Goal: Check status: Check status

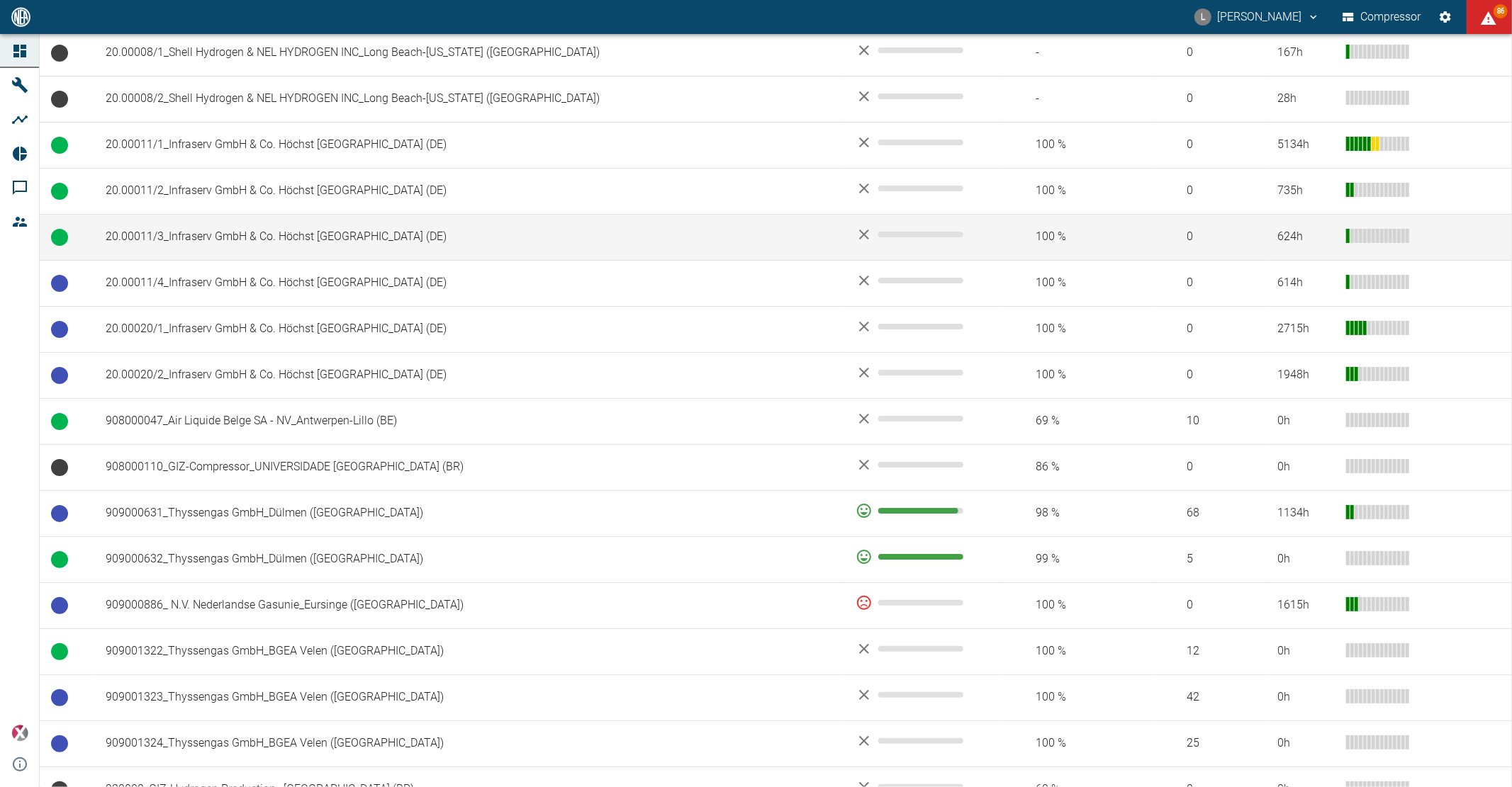
scroll to position [787, 0]
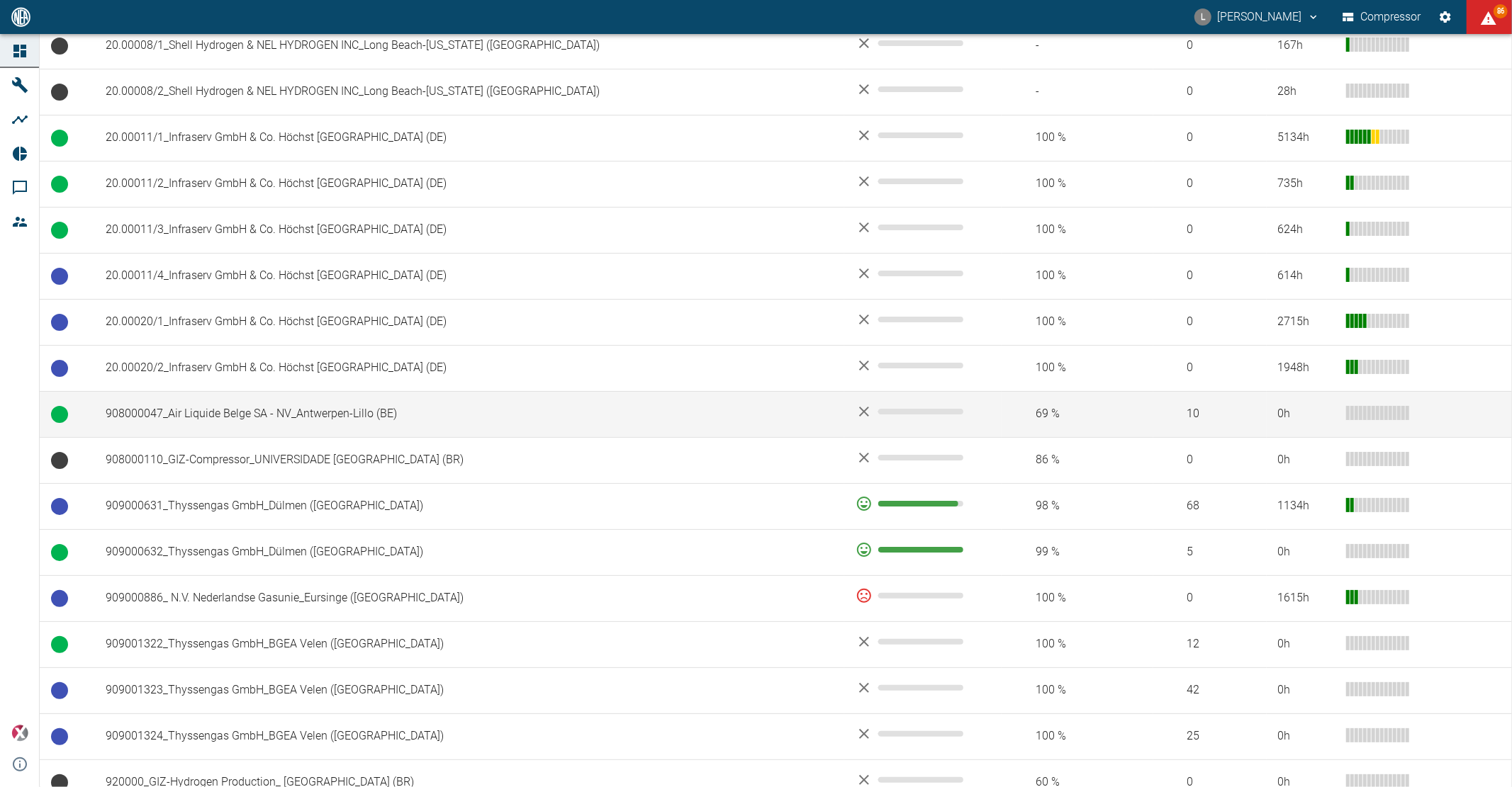
click at [445, 409] on td "908000047_Air Liquide Belge SA - NV_Antwerpen-Lillo (BE)" at bounding box center [469, 413] width 750 height 46
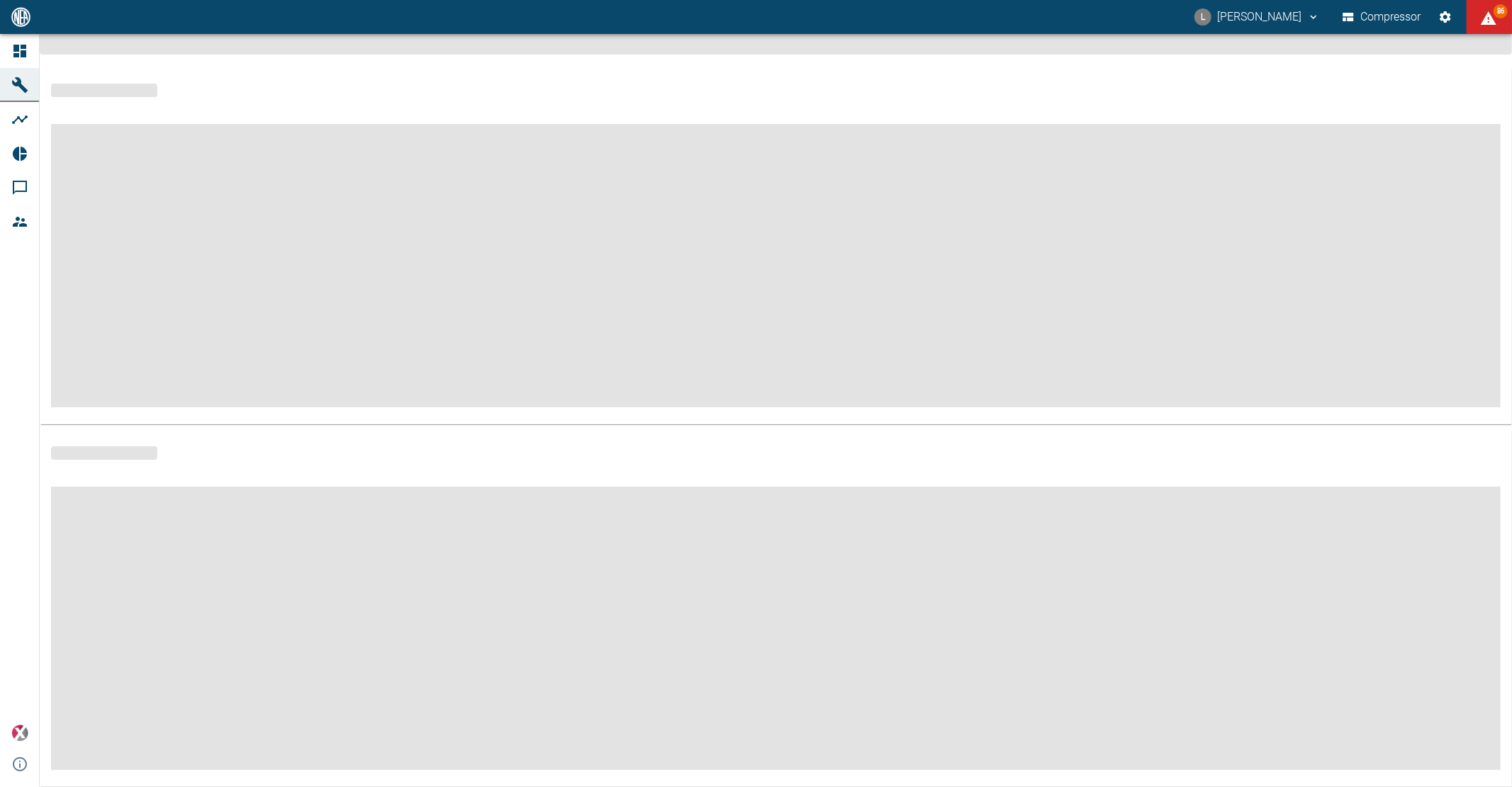
scroll to position [37, 0]
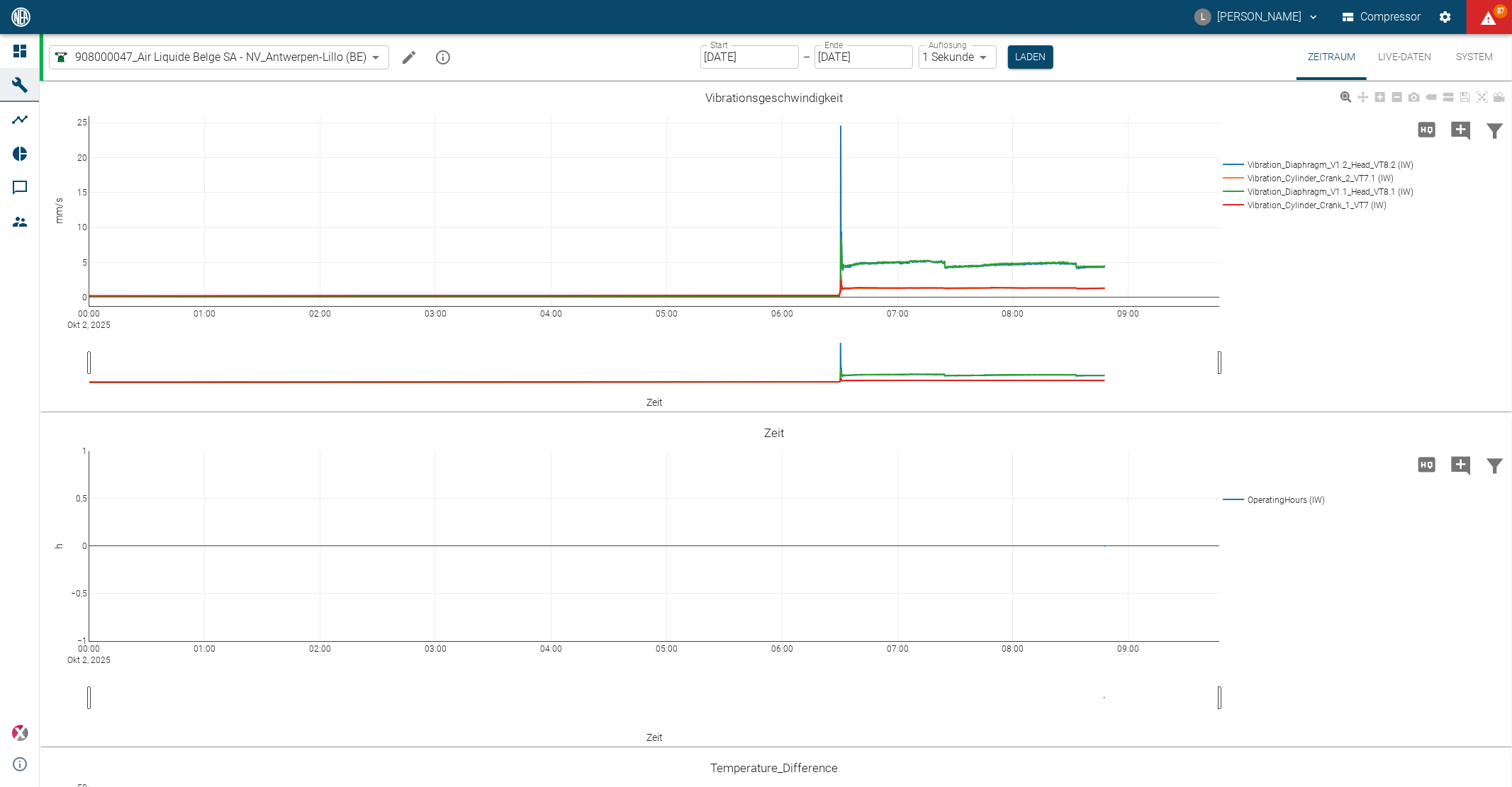
click at [1342, 352] on div "00:00 Okt 2, 2025 01:00 02:00 03:00 04:00 05:00 06:00 07:00 08:00 09:00 0 5 10 …" at bounding box center [774, 247] width 1470 height 319
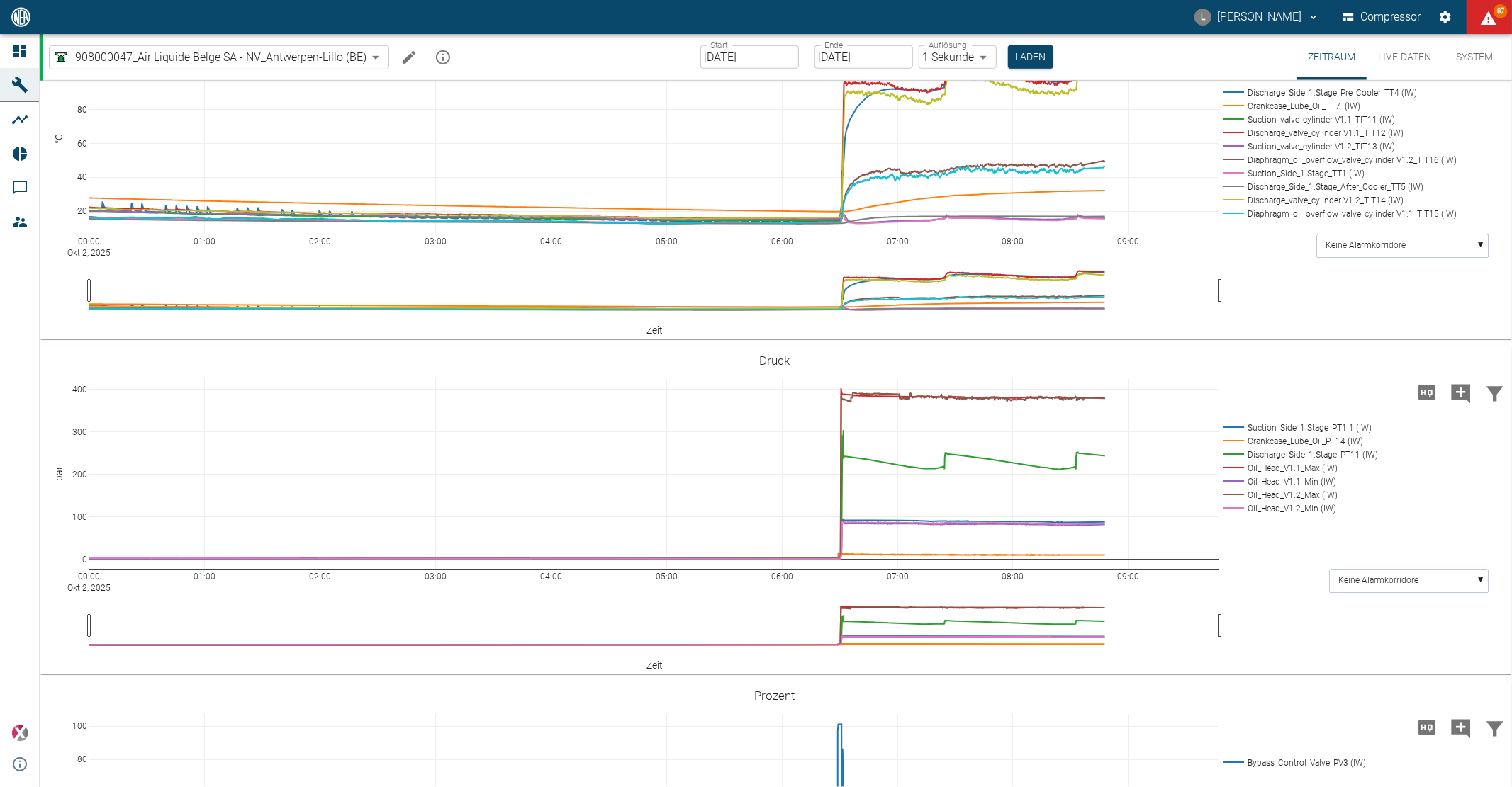
scroll to position [1102, 0]
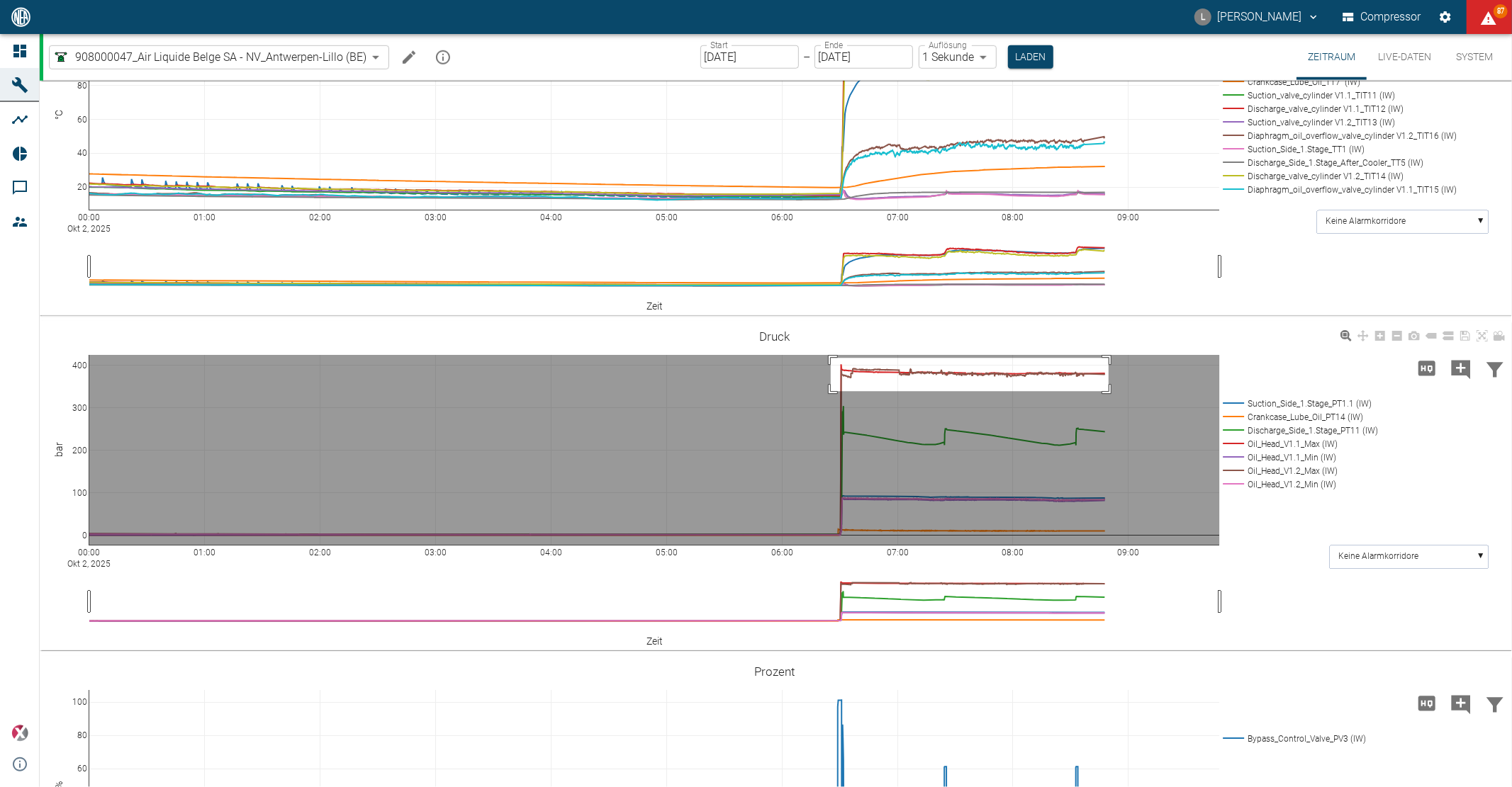
drag, startPoint x: 831, startPoint y: 359, endPoint x: 1109, endPoint y: 391, distance: 279.8
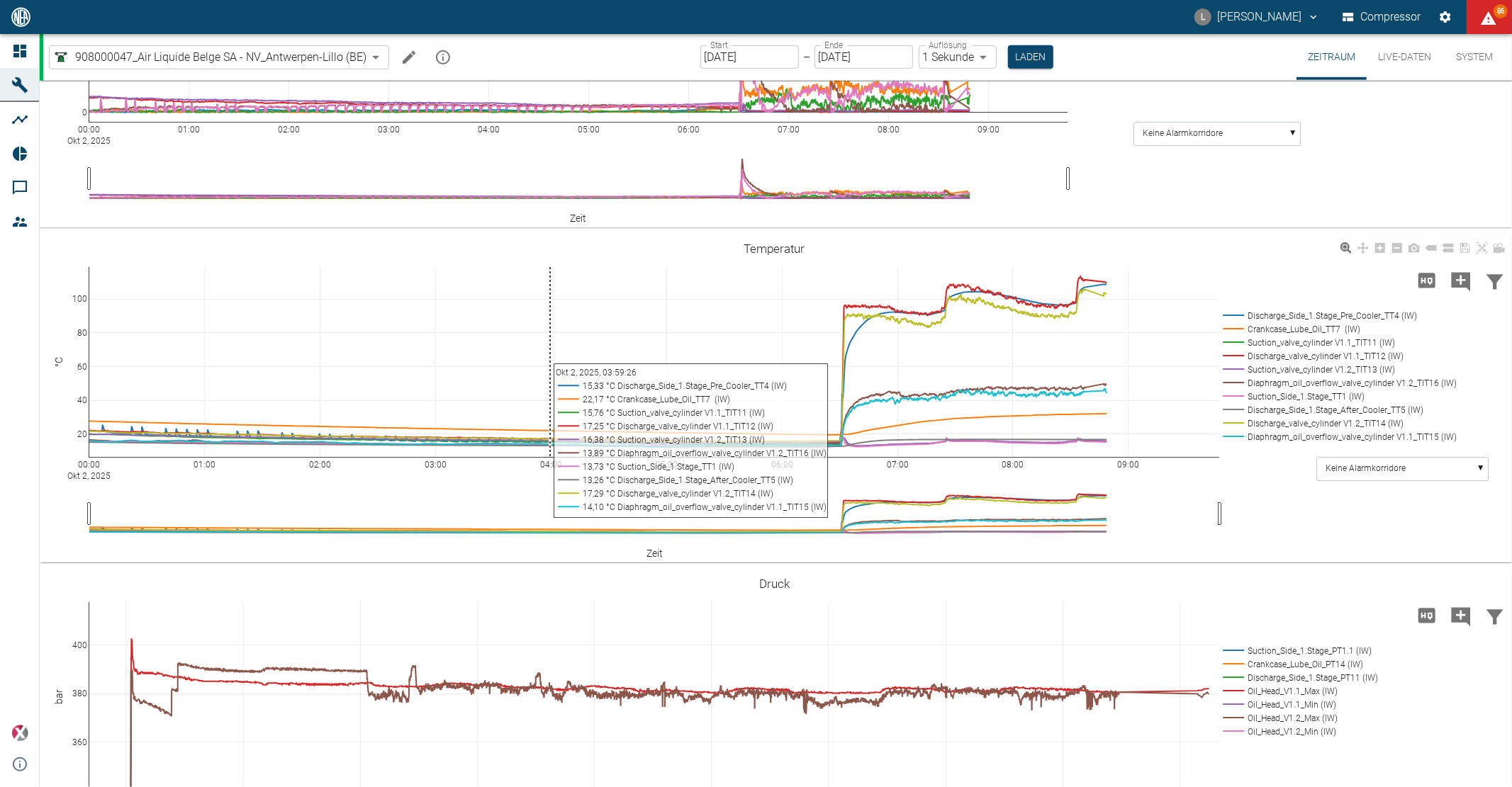
scroll to position [1011, 0]
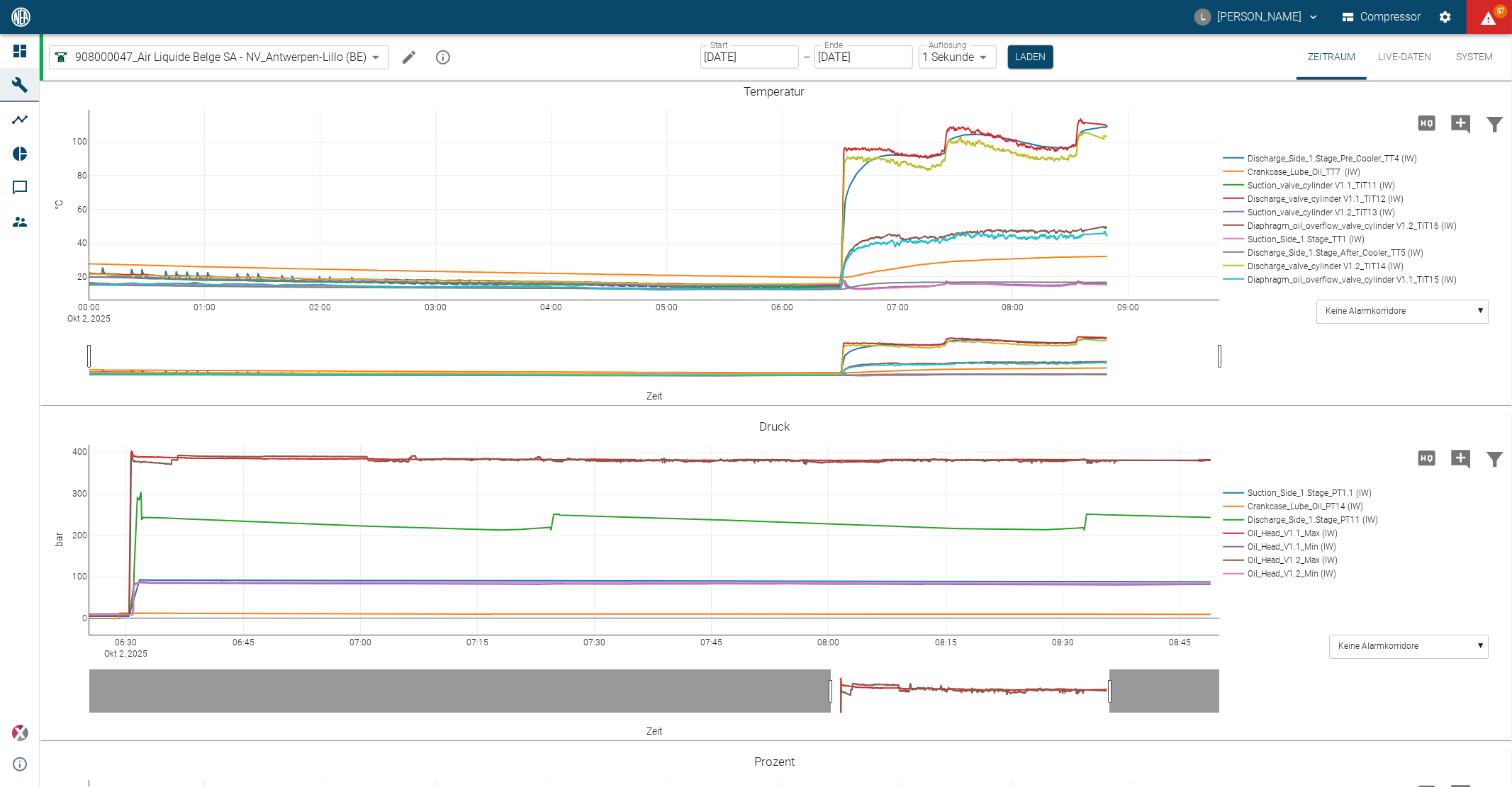
drag, startPoint x: 85, startPoint y: 630, endPoint x: 91, endPoint y: 473, distance: 157.1
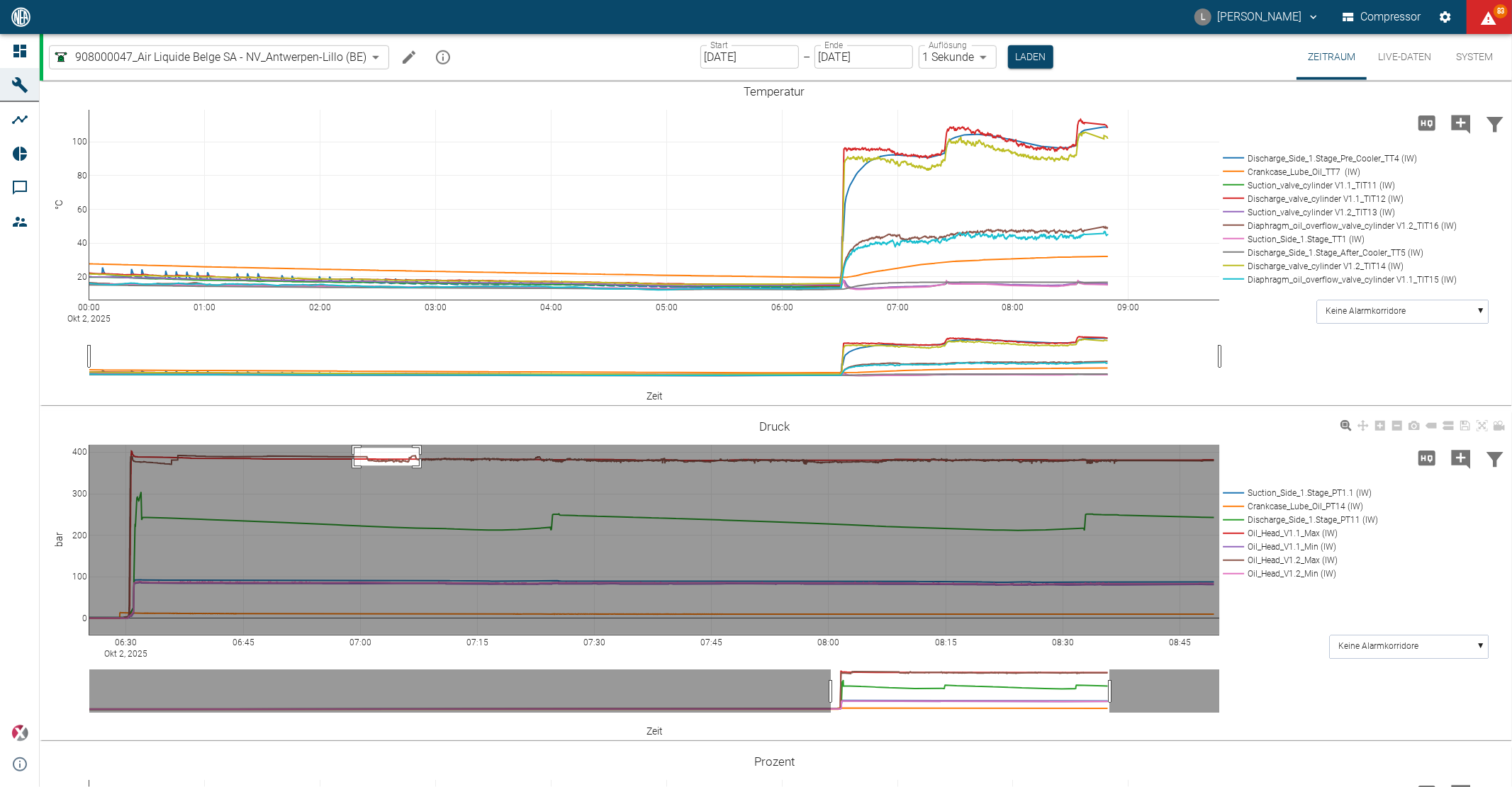
drag, startPoint x: 354, startPoint y: 449, endPoint x: 442, endPoint y: 471, distance: 90.7
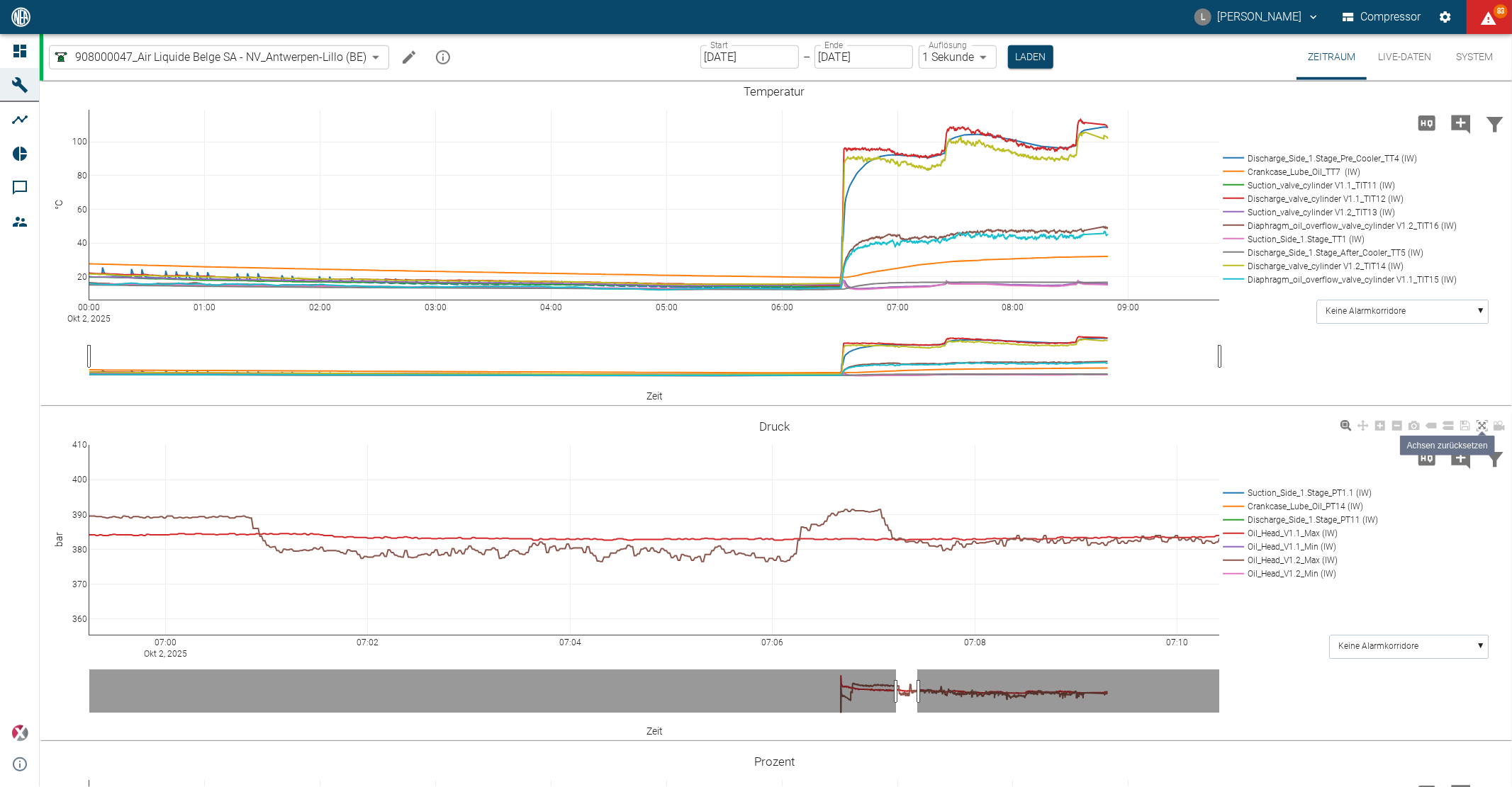
click at [1480, 423] on icon at bounding box center [1482, 426] width 11 height 11
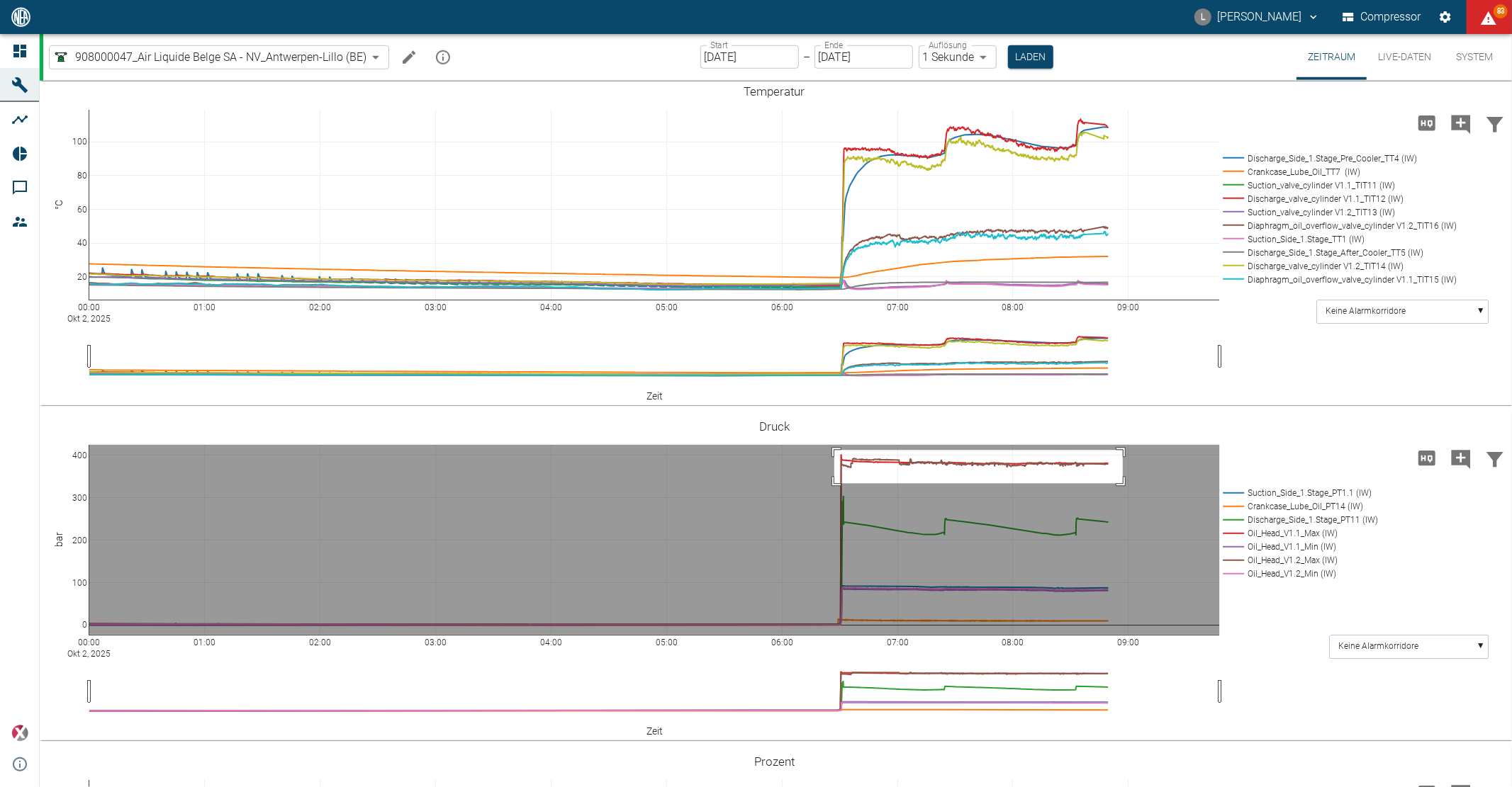
drag, startPoint x: 834, startPoint y: 450, endPoint x: 1123, endPoint y: 484, distance: 291.0
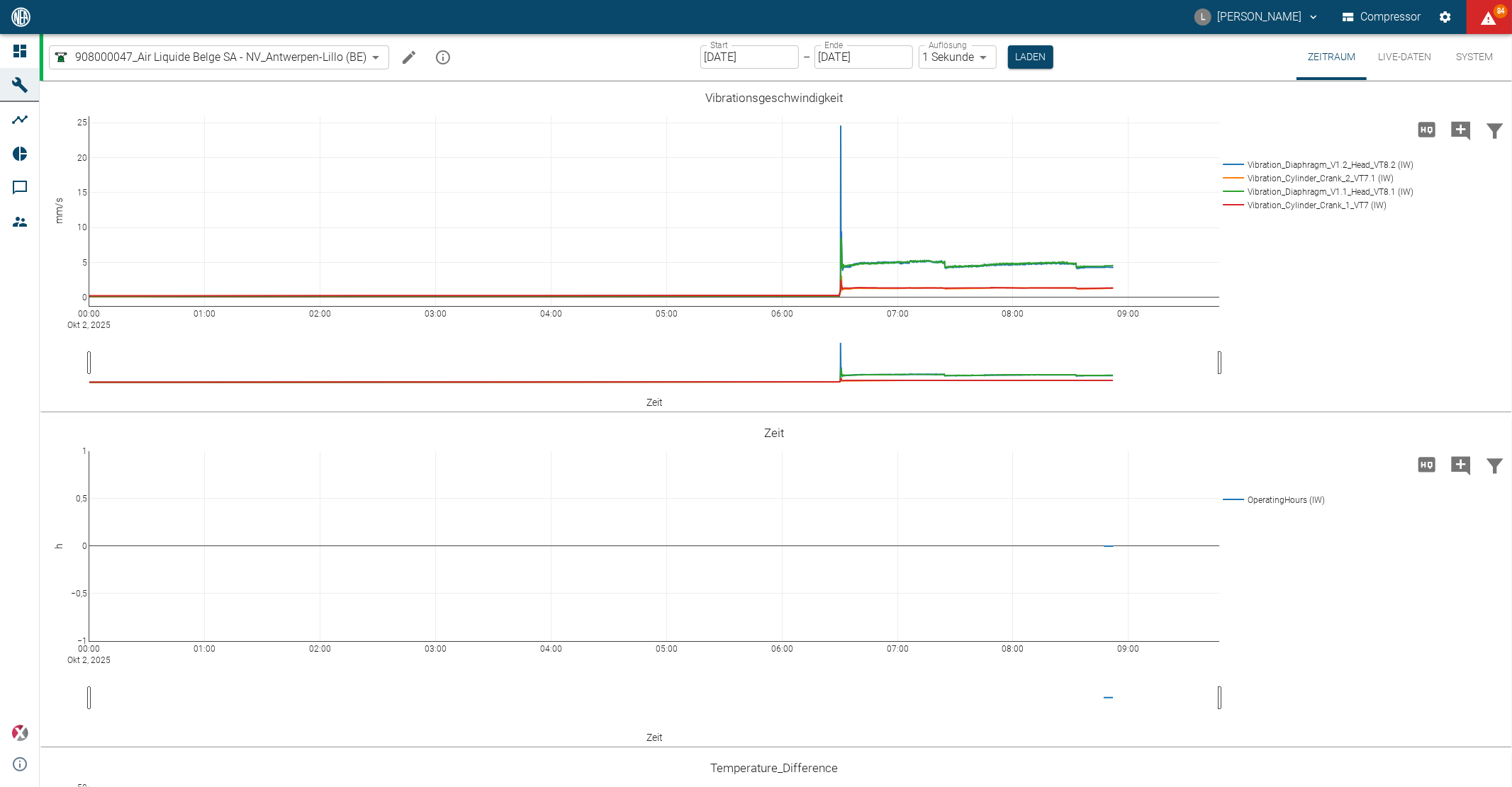
scroll to position [1011, 0]
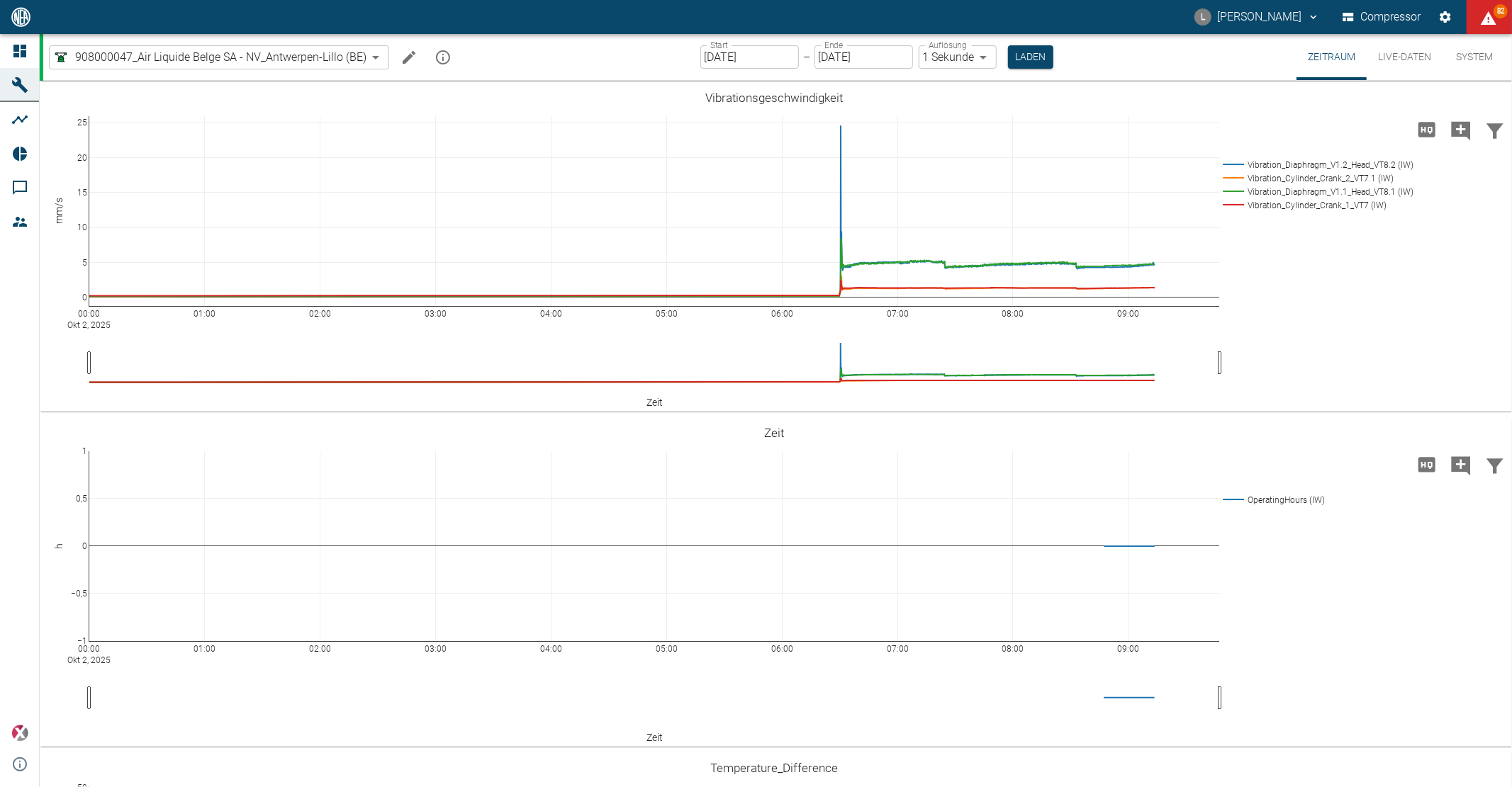
scroll to position [1011, 0]
